Goal: Task Accomplishment & Management: Manage account settings

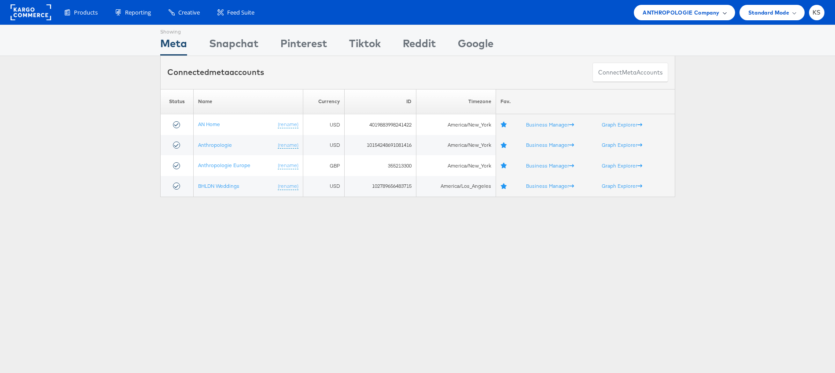
click at [649, 8] on span "ANTHROPOLOGIE Company" at bounding box center [681, 12] width 77 height 9
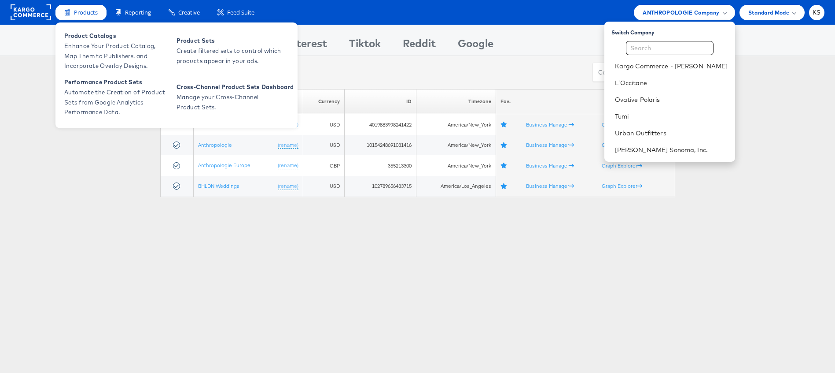
click at [85, 17] on div "Products" at bounding box center [80, 12] width 51 height 15
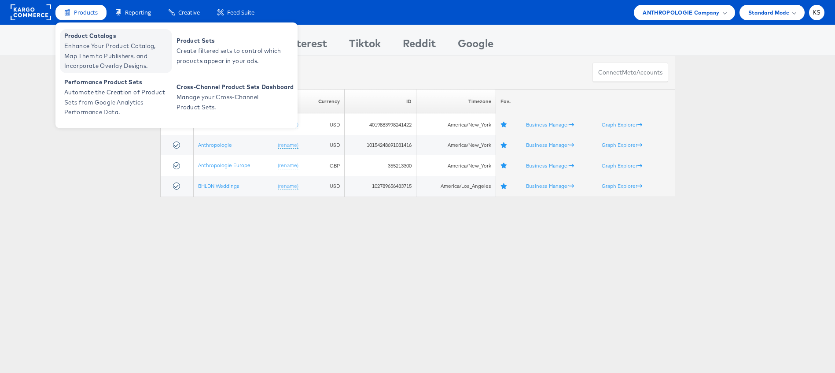
click at [90, 43] on span "Enhance Your Product Catalog, Map Them to Publishers, and Incorporate Overlay D…" at bounding box center [117, 56] width 106 height 30
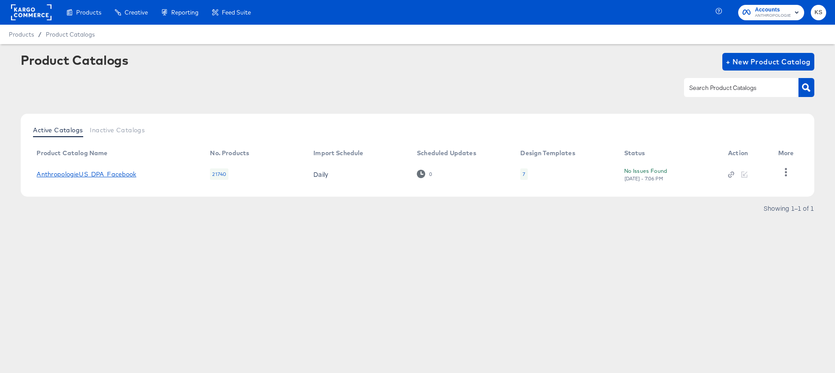
click at [97, 174] on link "AnthropologieUS_DPA_Facebook" at bounding box center [87, 173] width 100 height 7
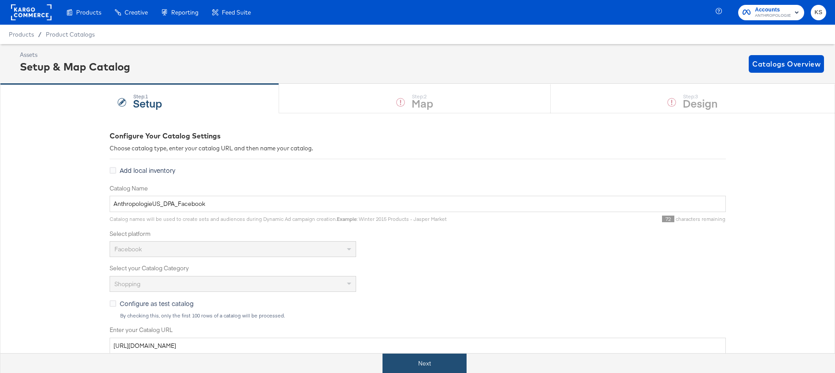
click at [457, 370] on button "Next" at bounding box center [425, 363] width 84 height 20
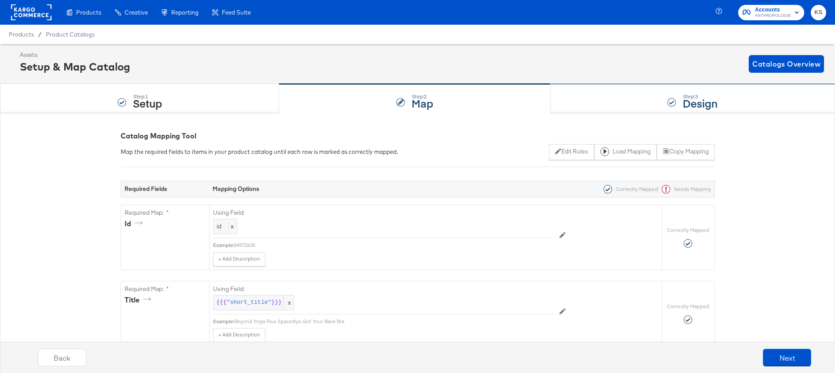
click at [611, 100] on div "Step: 3 Design" at bounding box center [693, 98] width 284 height 29
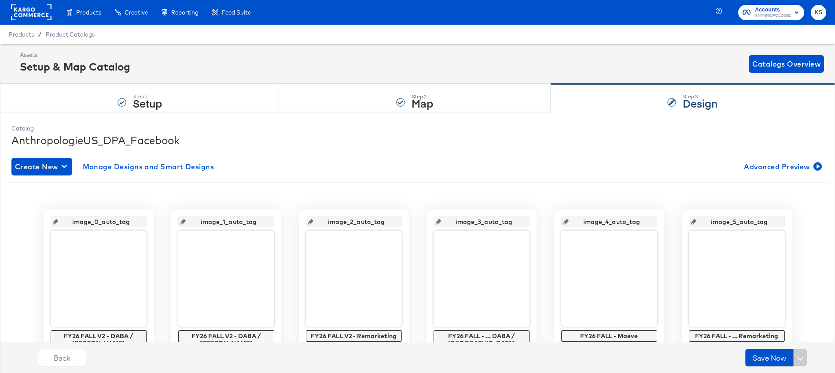
scroll to position [10, 0]
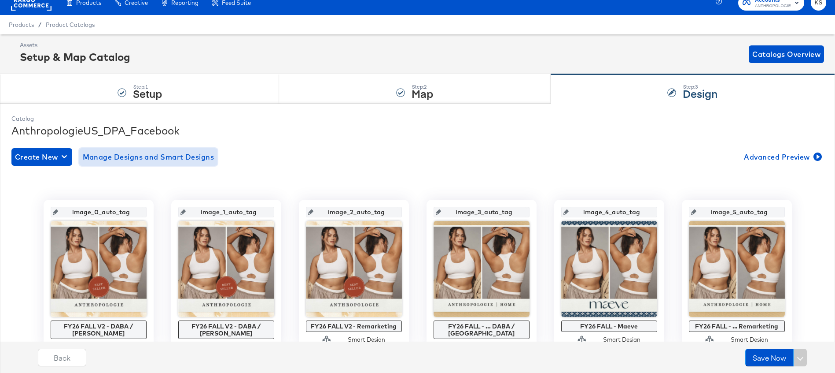
click at [188, 164] on button "Manage Designs and Smart Designs" at bounding box center [148, 157] width 139 height 18
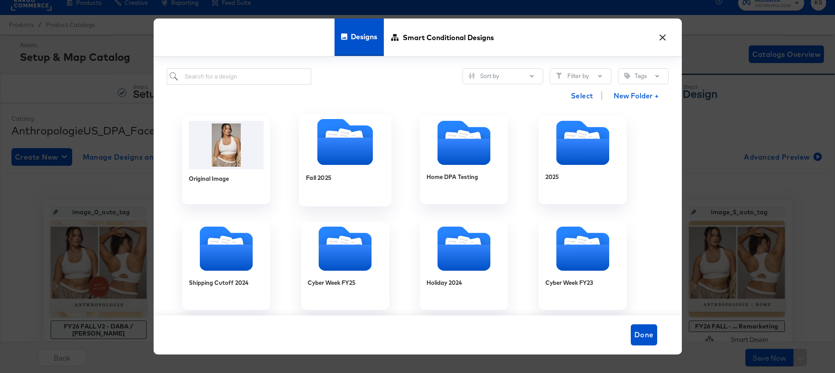
click at [335, 152] on icon "Folder" at bounding box center [344, 150] width 55 height 27
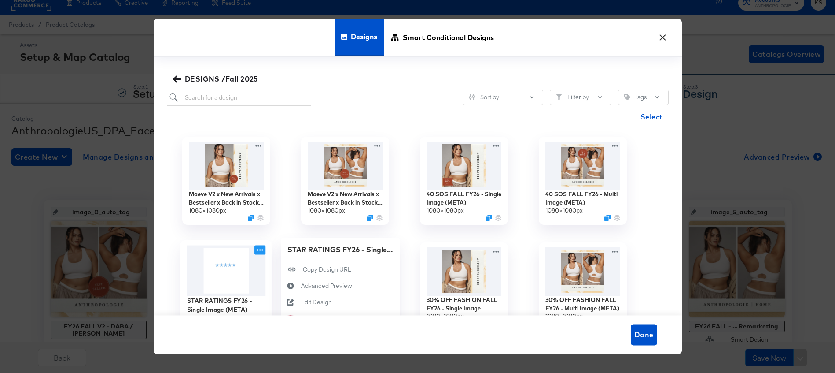
click at [261, 249] on icon at bounding box center [260, 249] width 11 height 9
click at [301, 302] on div "Edit Design Edit Design" at bounding box center [301, 302] width 0 height 0
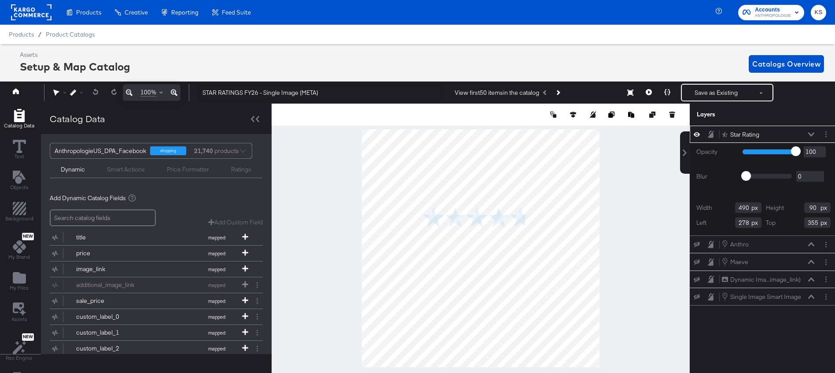
scroll to position [0, 2]
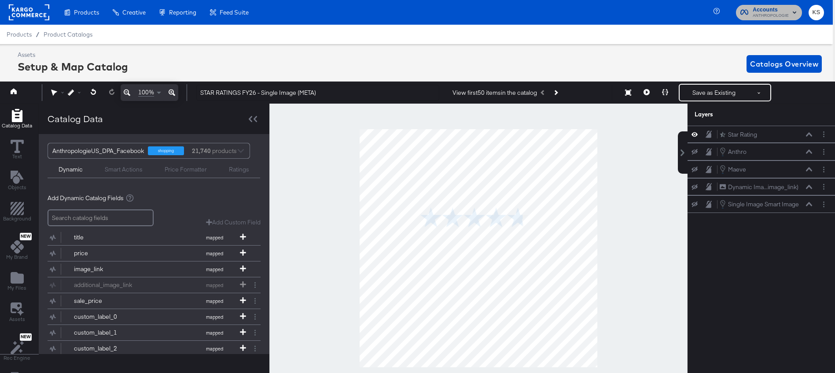
click at [766, 8] on span "Accounts" at bounding box center [771, 9] width 36 height 9
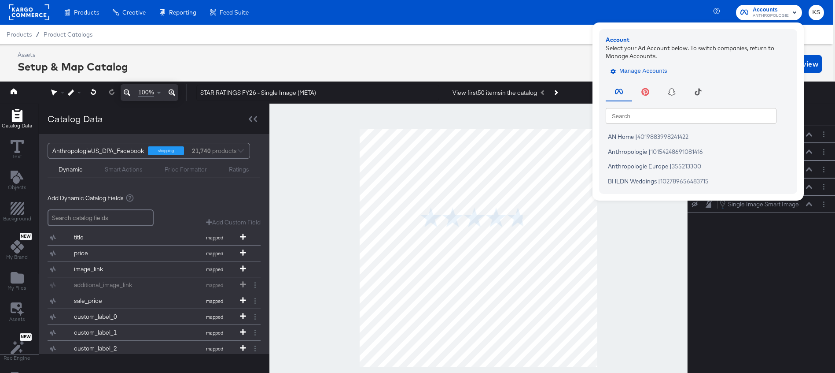
click at [650, 71] on span "Manage Accounts" at bounding box center [640, 71] width 55 height 10
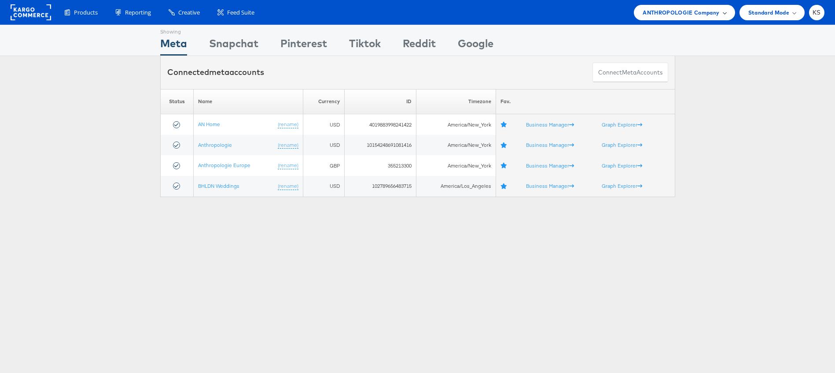
click at [698, 10] on span "ANTHROPOLOGIE Company" at bounding box center [681, 12] width 77 height 9
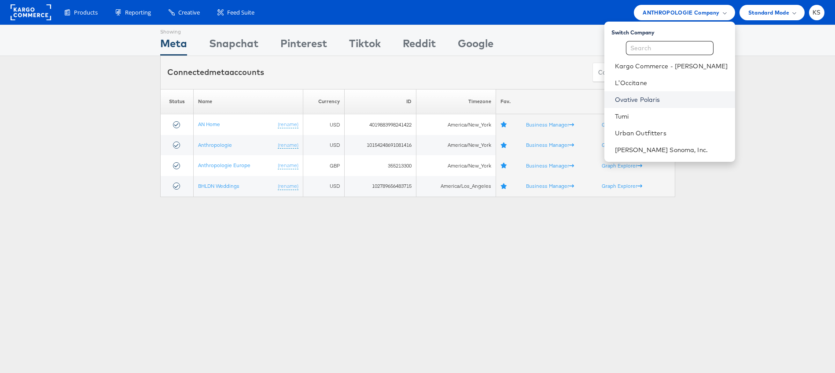
click at [654, 100] on link "Ovative Polaris" at bounding box center [671, 99] width 113 height 9
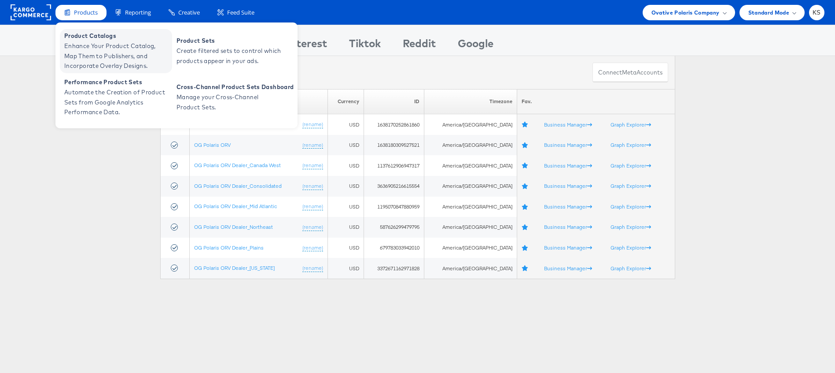
click at [93, 43] on span "Enhance Your Product Catalog, Map Them to Publishers, and Incorporate Overlay D…" at bounding box center [117, 56] width 106 height 30
